Goal: Information Seeking & Learning: Learn about a topic

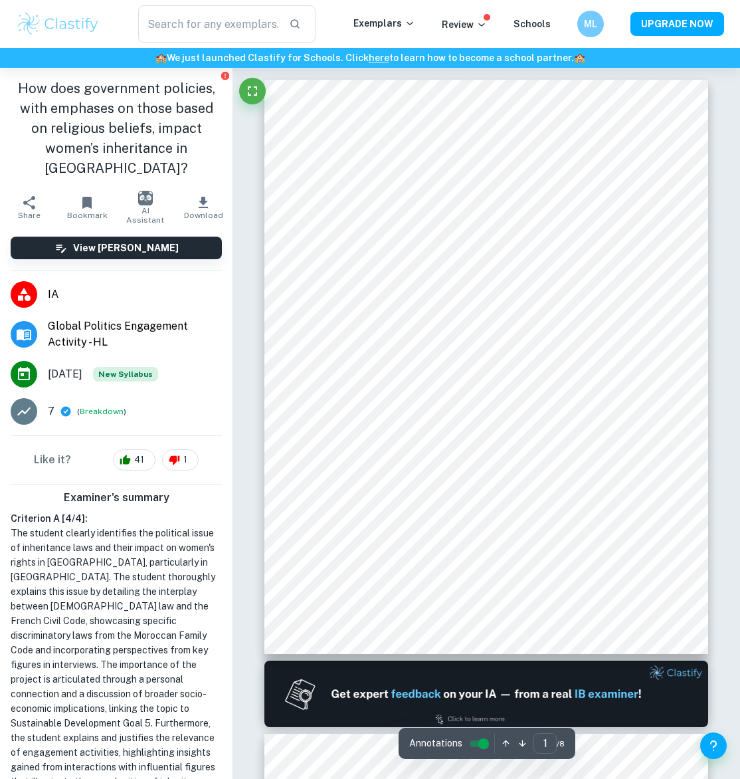
scroll to position [296, 0]
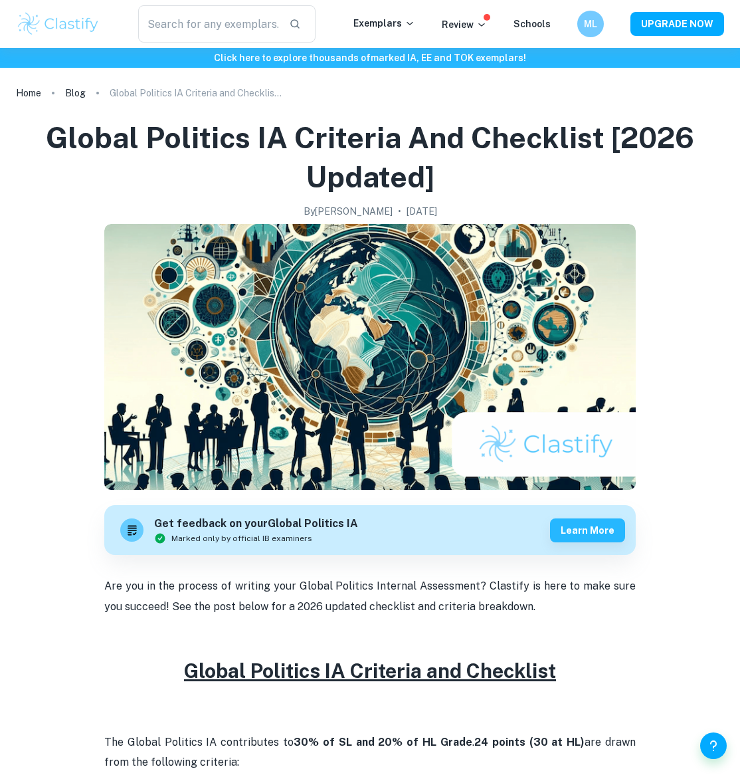
scroll to position [688, 0]
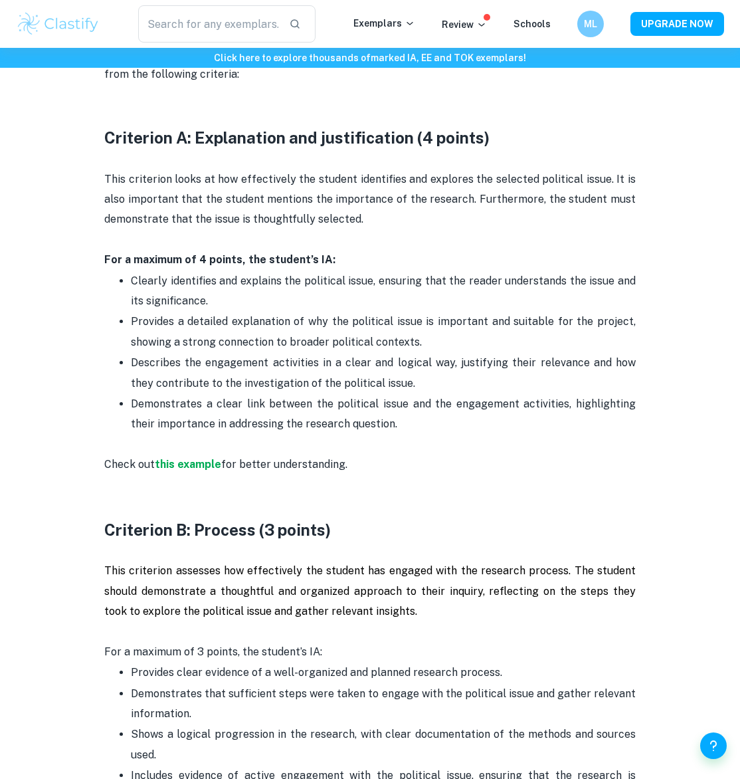
click at [409, 318] on p "Provides a detailed explanation of why the political issue is important and sui…" at bounding box center [383, 332] width 505 height 41
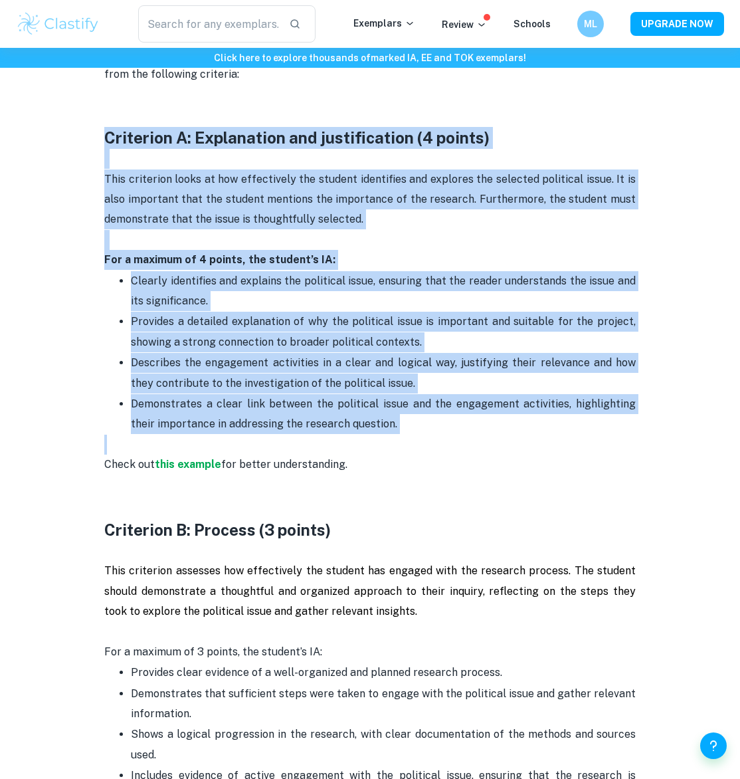
drag, startPoint x: 487, startPoint y: 448, endPoint x: 91, endPoint y: 144, distance: 498.9
copy div "Criterion A: Explanation and justification (4 points) This criterion looks at h…"
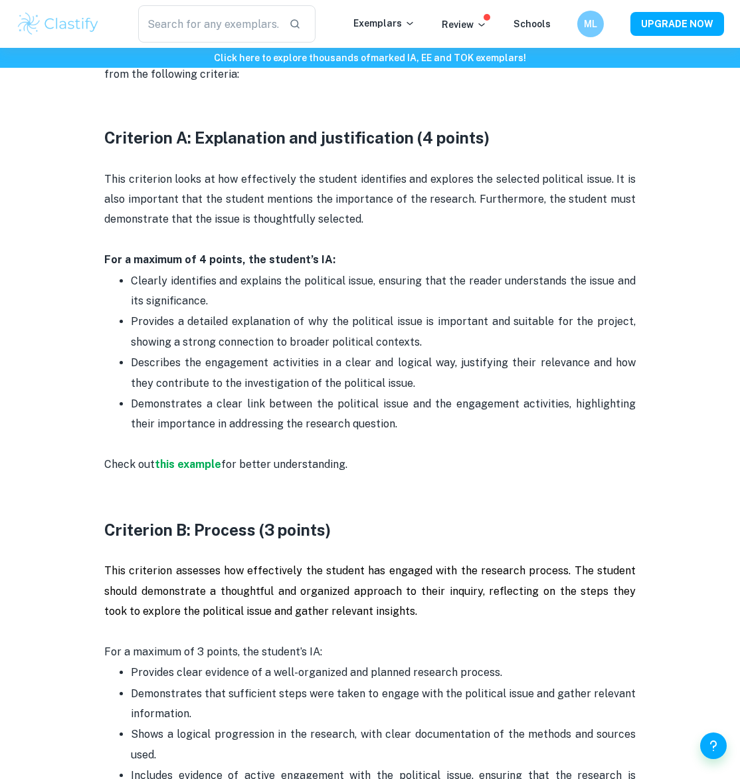
click at [228, 164] on p at bounding box center [369, 159] width 531 height 20
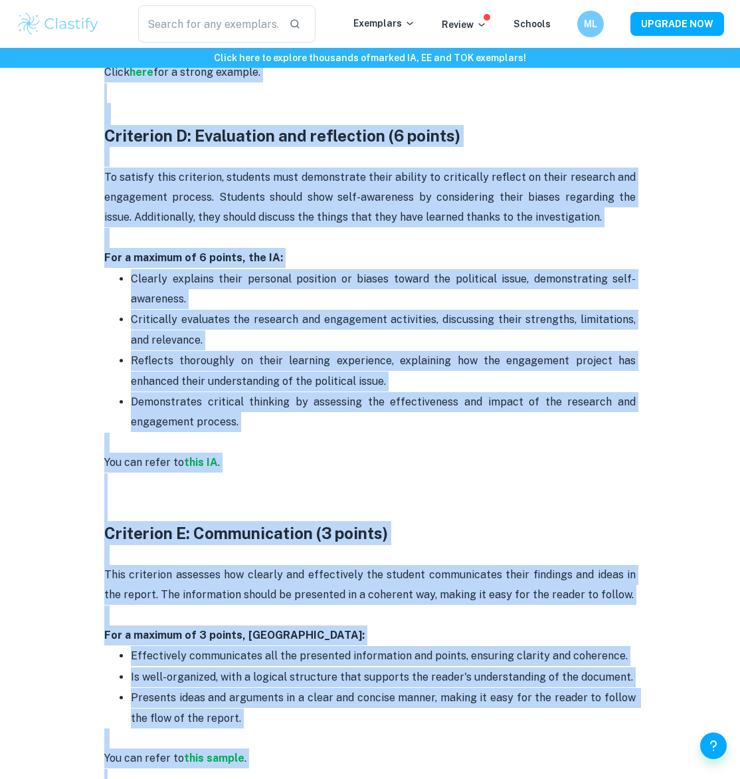
scroll to position [1899, 0]
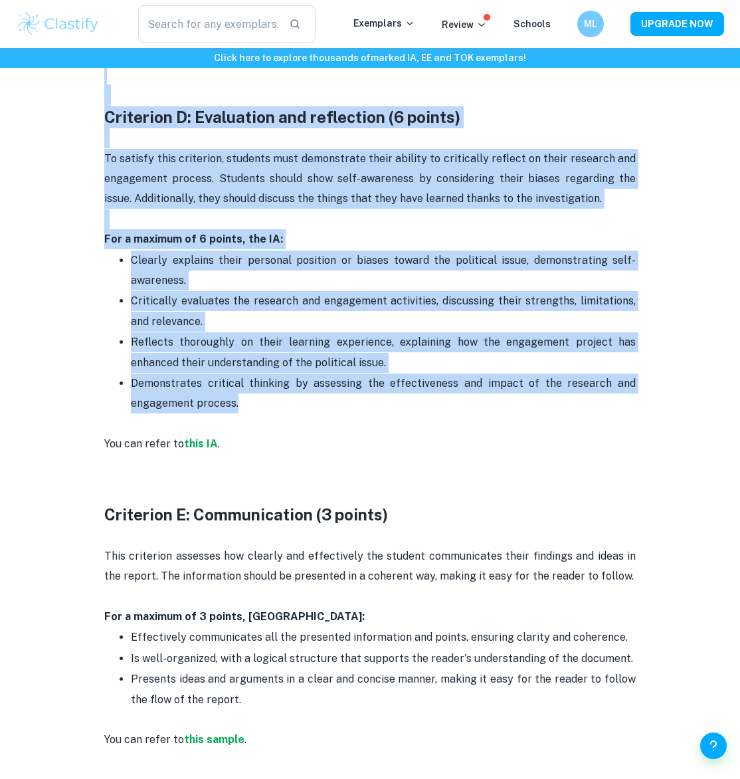
drag, startPoint x: 91, startPoint y: 113, endPoint x: 365, endPoint y: 405, distance: 400.4
copy div "Criterion A: Explanation and justification (4 points) This criterion looks at h…"
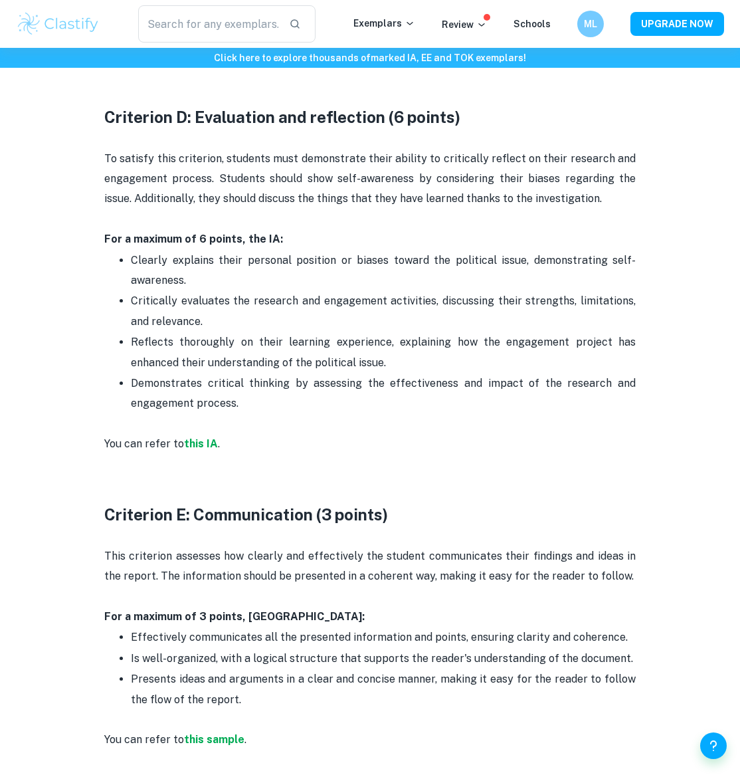
drag, startPoint x: 500, startPoint y: 322, endPoint x: 493, endPoint y: 316, distance: 8.9
click at [498, 322] on p "Critically evaluates the research and engagement activities, discussing their s…" at bounding box center [383, 311] width 505 height 41
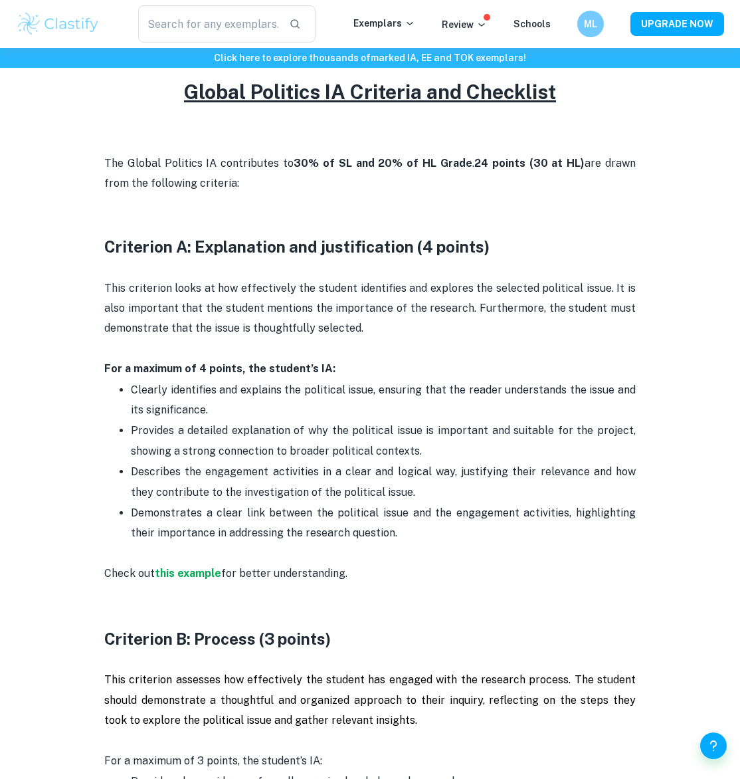
scroll to position [582, 0]
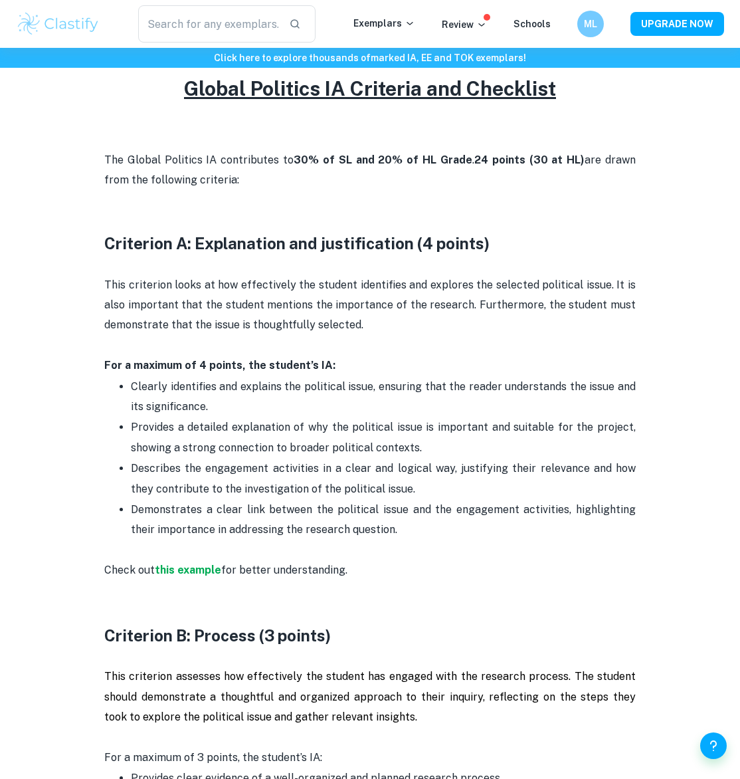
drag, startPoint x: 329, startPoint y: 385, endPoint x: 426, endPoint y: 411, distance: 100.4
click at [426, 411] on p "Clearly identifies and explains the political issue, ensuring that the reader u…" at bounding box center [383, 397] width 505 height 41
click at [424, 407] on p "Clearly identifies and explains the political issue, ensuring that the reader u…" at bounding box center [383, 397] width 505 height 41
drag, startPoint x: 238, startPoint y: 423, endPoint x: 490, endPoint y: 447, distance: 252.9
click at [490, 447] on p "Provides a detailed explanation of why the political issue is important and sui…" at bounding box center [383, 437] width 505 height 41
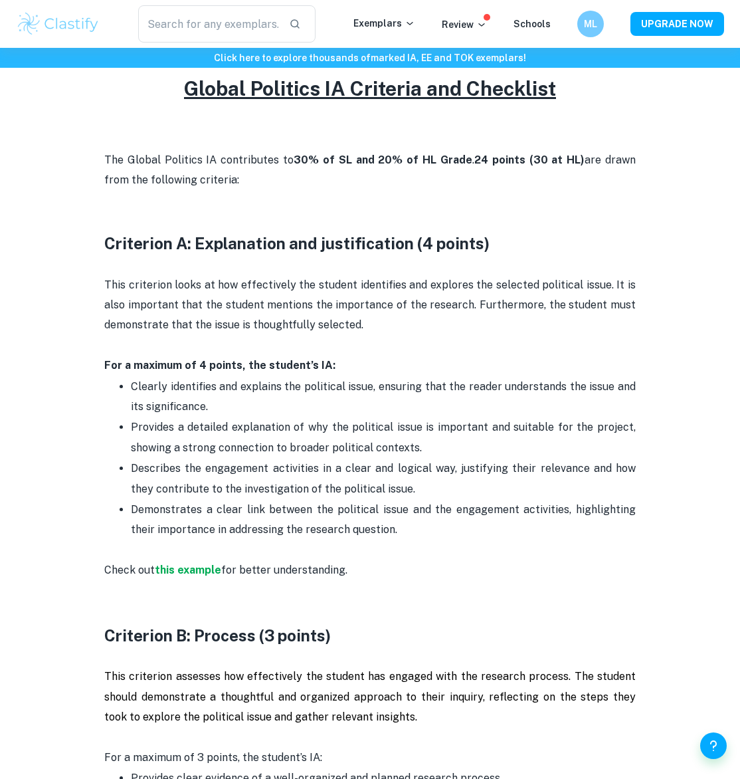
click at [490, 447] on p "Provides a detailed explanation of why the political issue is important and sui…" at bounding box center [383, 437] width 505 height 41
drag, startPoint x: 490, startPoint y: 447, endPoint x: 447, endPoint y: 432, distance: 45.2
click at [447, 432] on p "Provides a detailed explanation of why the political issue is important and sui…" at bounding box center [383, 437] width 505 height 41
click at [447, 435] on p "Provides a detailed explanation of why the political issue is important and sui…" at bounding box center [383, 437] width 505 height 41
drag, startPoint x: 150, startPoint y: 466, endPoint x: 408, endPoint y: 482, distance: 258.3
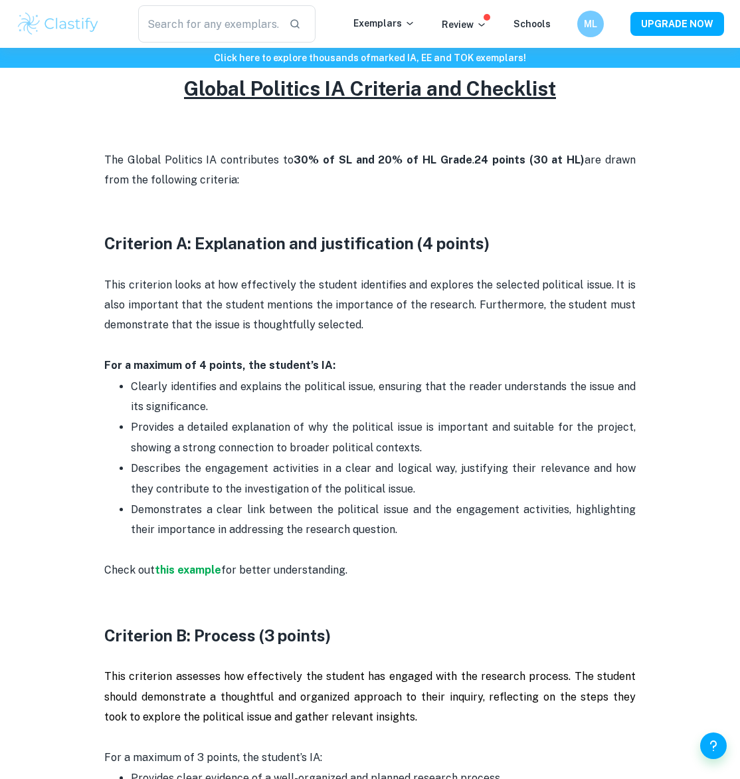
click at [408, 482] on p "Describes the engagement activities in a clear and logical way, justifying thei…" at bounding box center [383, 478] width 505 height 41
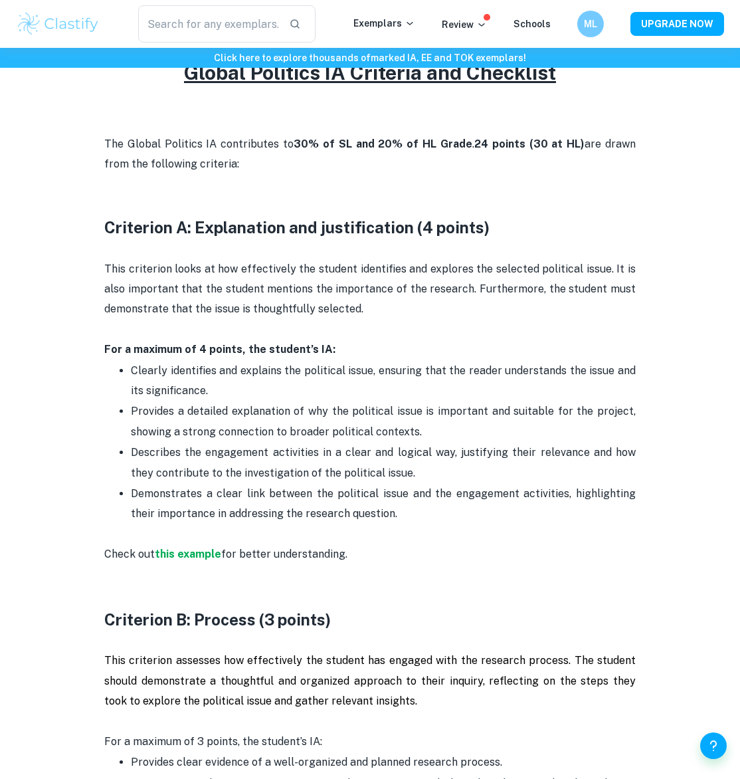
scroll to position [599, 0]
click at [191, 554] on strong "this example" at bounding box center [188, 553] width 66 height 13
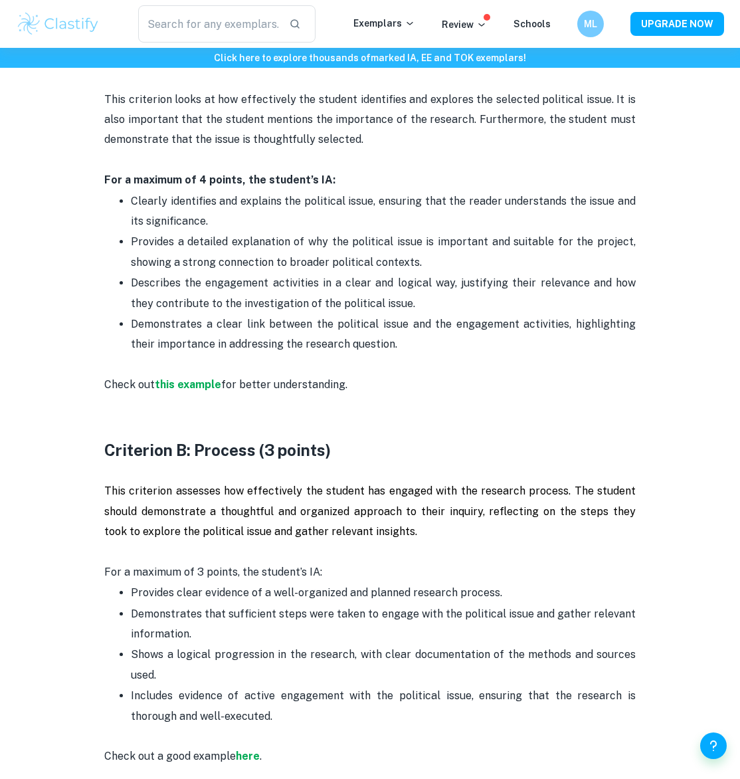
scroll to position [769, 0]
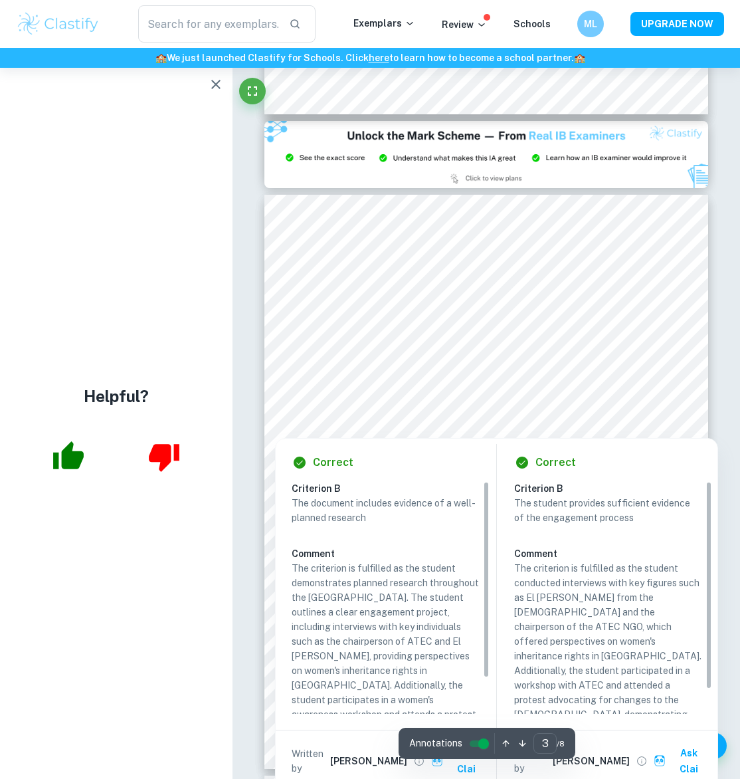
scroll to position [1200, 0]
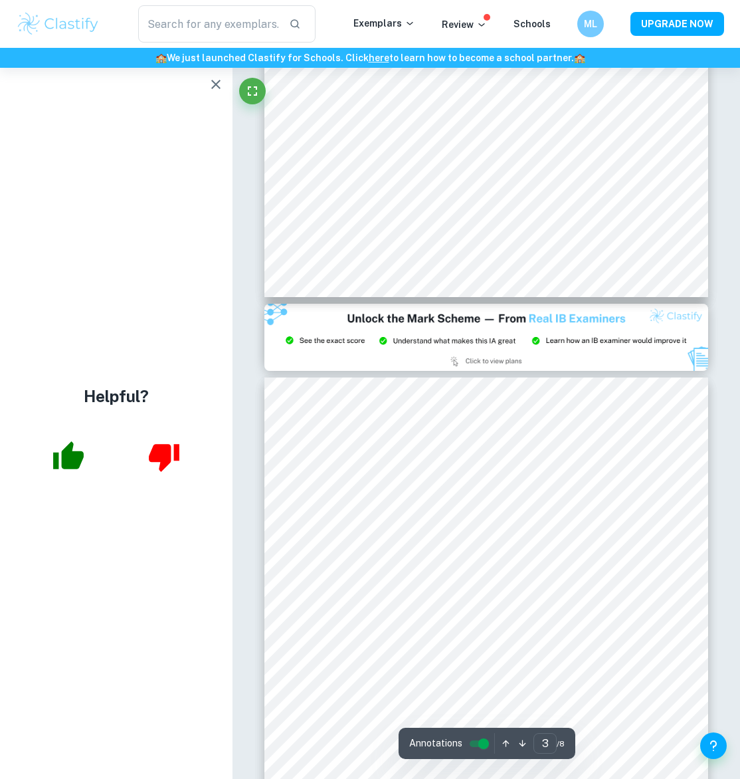
type input "2"
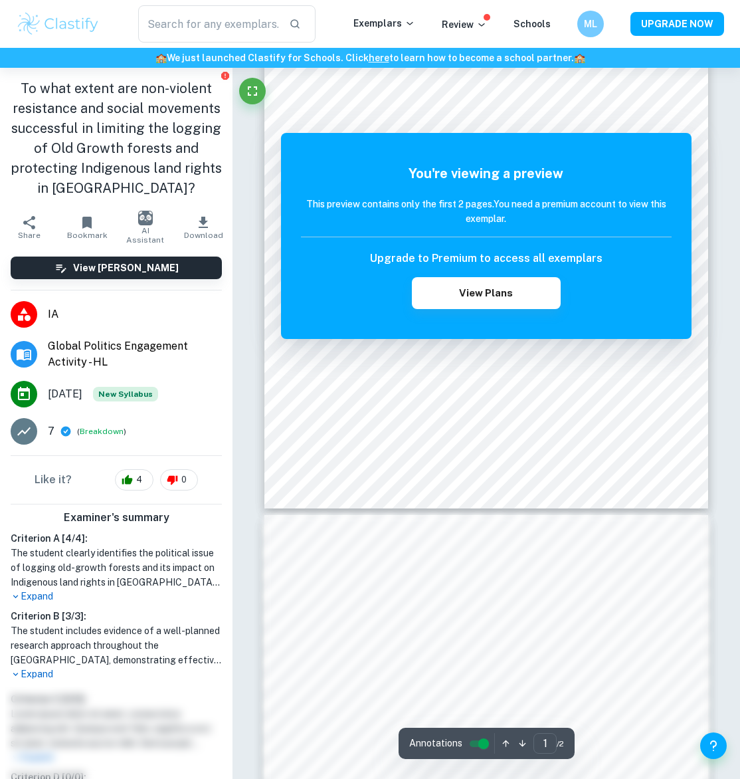
scroll to position [284, 0]
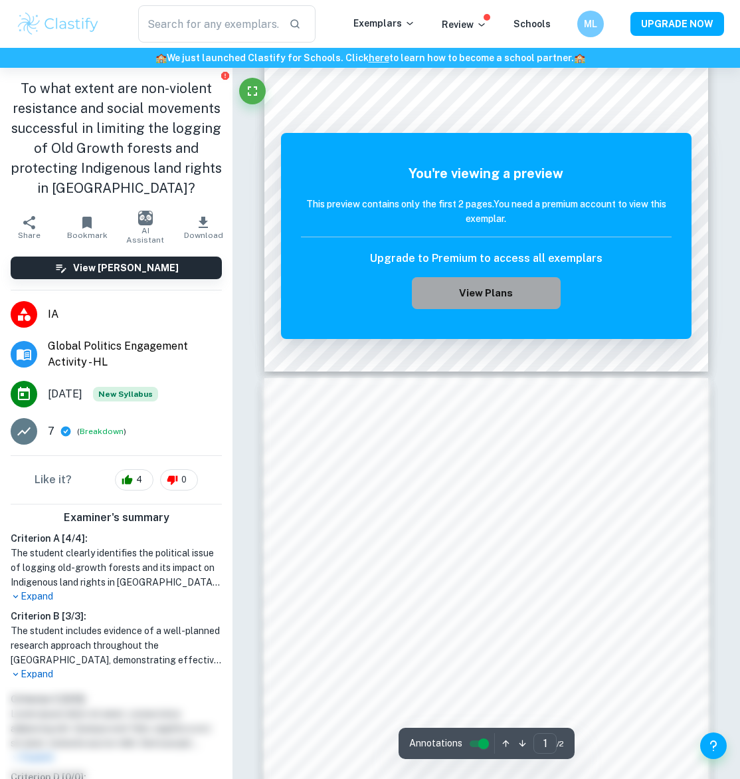
click at [512, 296] on button "View Plans" at bounding box center [486, 293] width 148 height 32
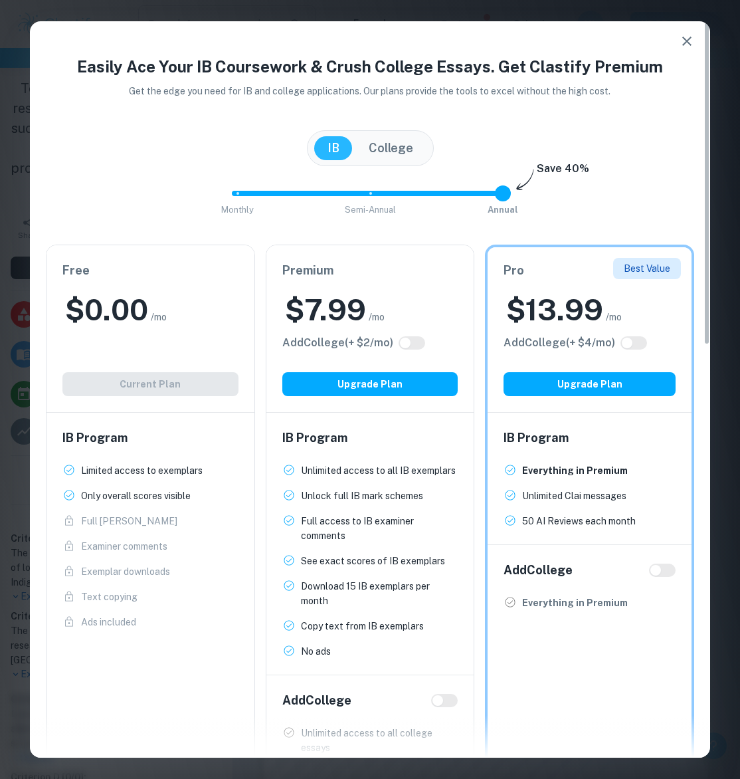
click at [692, 43] on icon "button" at bounding box center [687, 41] width 16 height 16
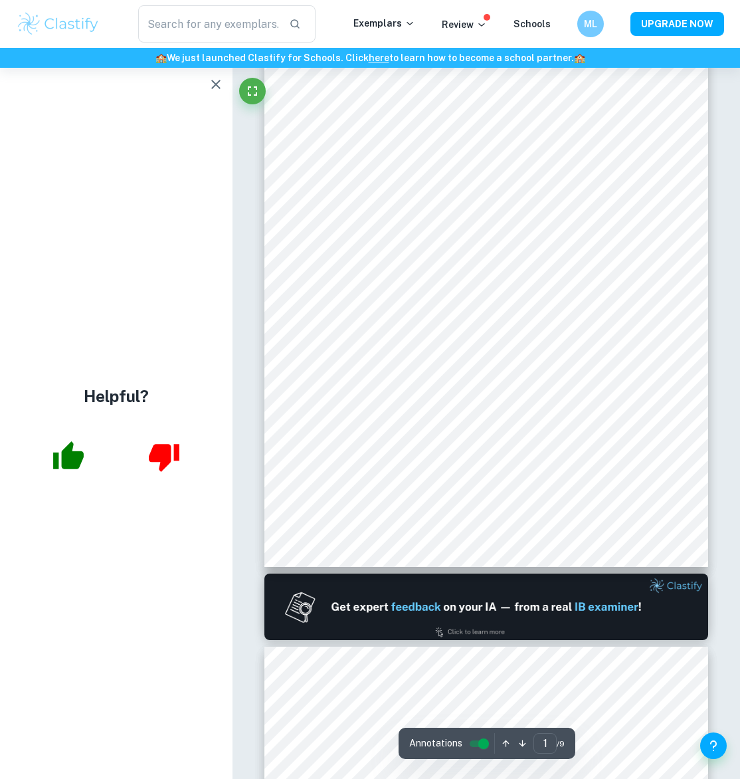
scroll to position [198, 0]
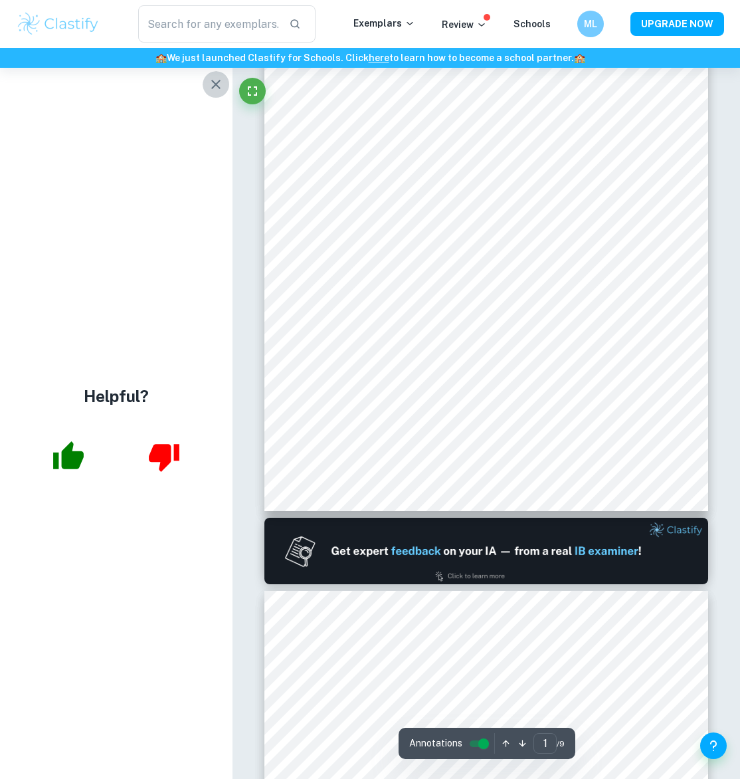
click at [205, 86] on button "button" at bounding box center [216, 84] width 27 height 27
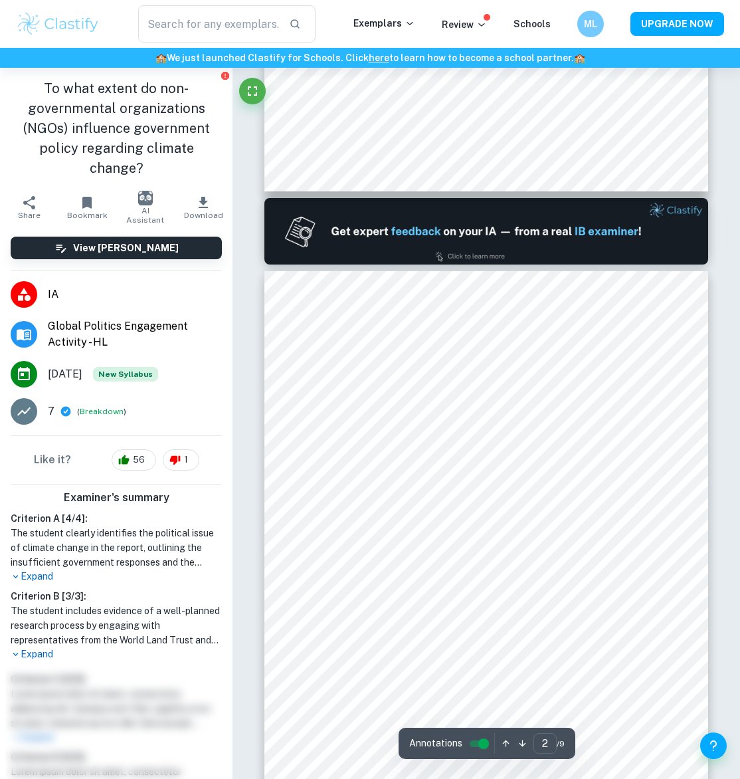
scroll to position [527, 0]
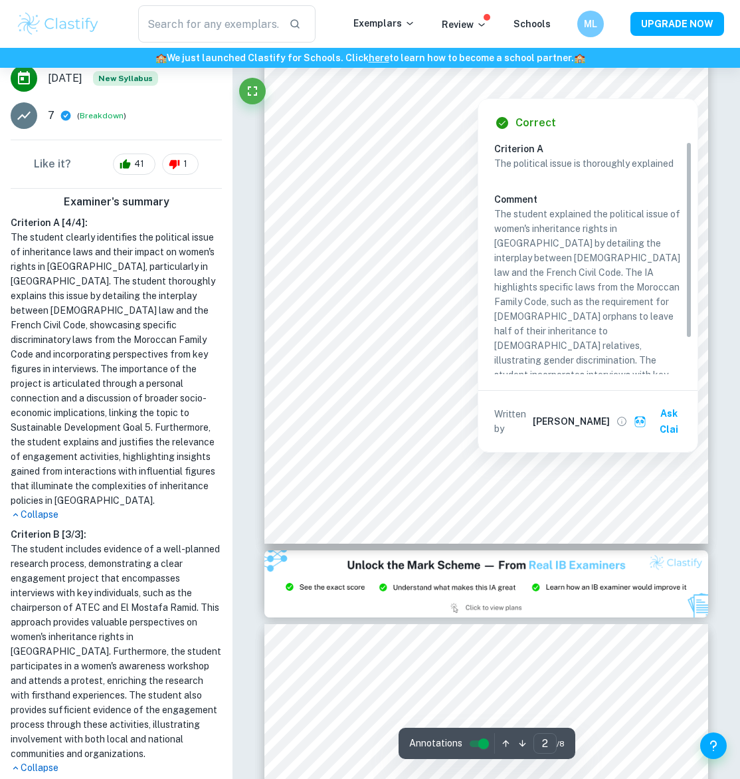
scroll to position [777, 0]
